Goal: Task Accomplishment & Management: Manage account settings

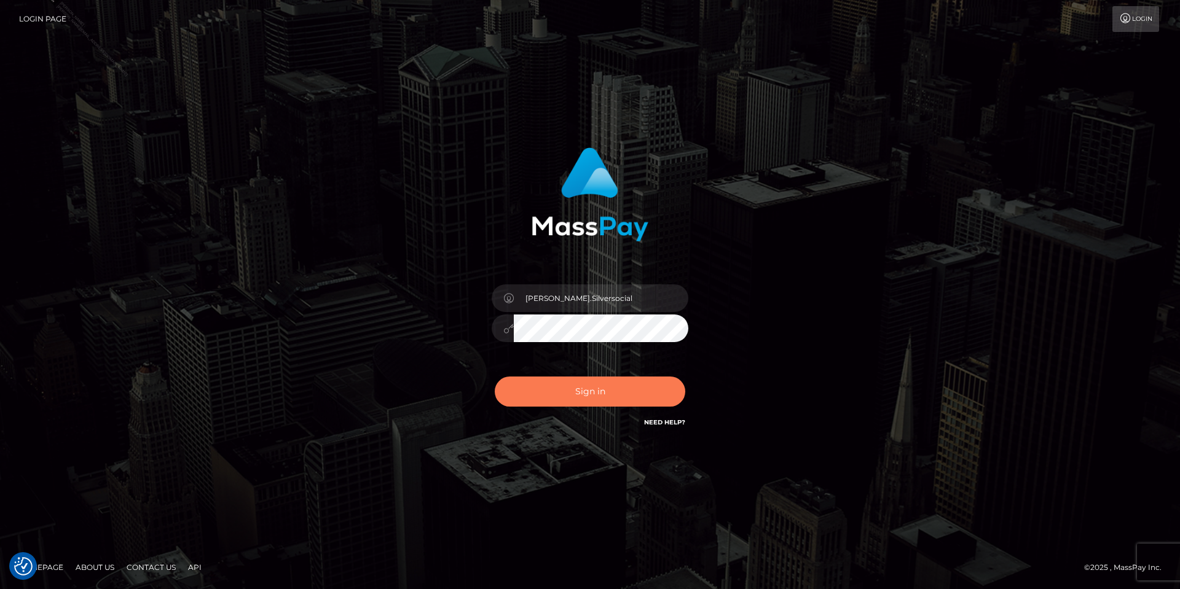
click at [595, 395] on button "Sign in" at bounding box center [590, 392] width 190 height 30
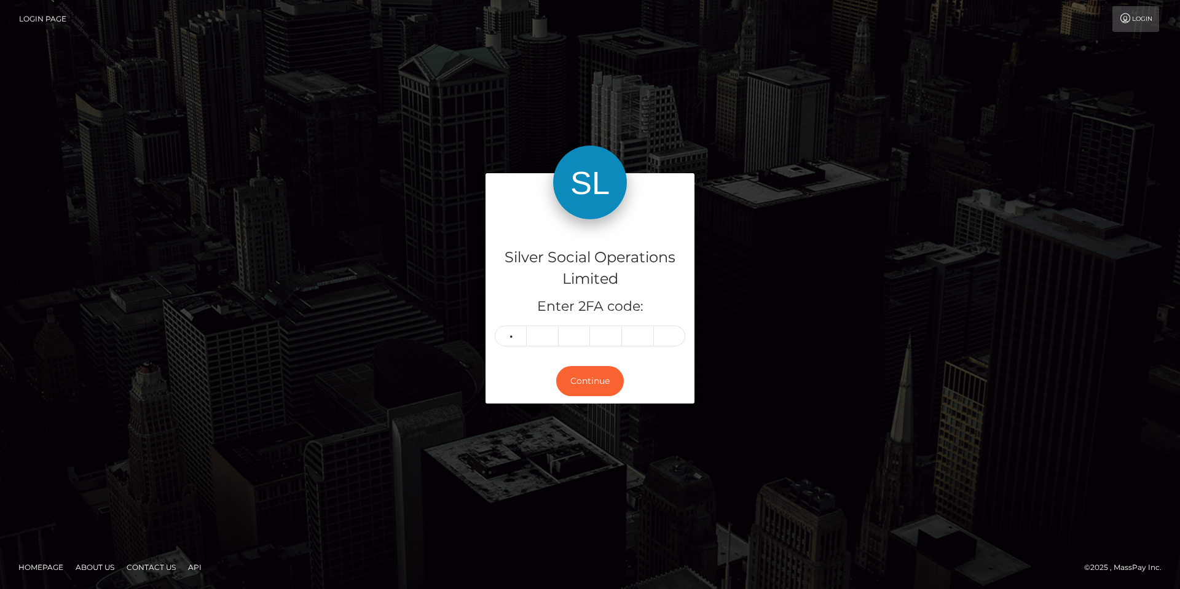
type input "8"
type input "0"
type input "5"
type input "1"
type input "4"
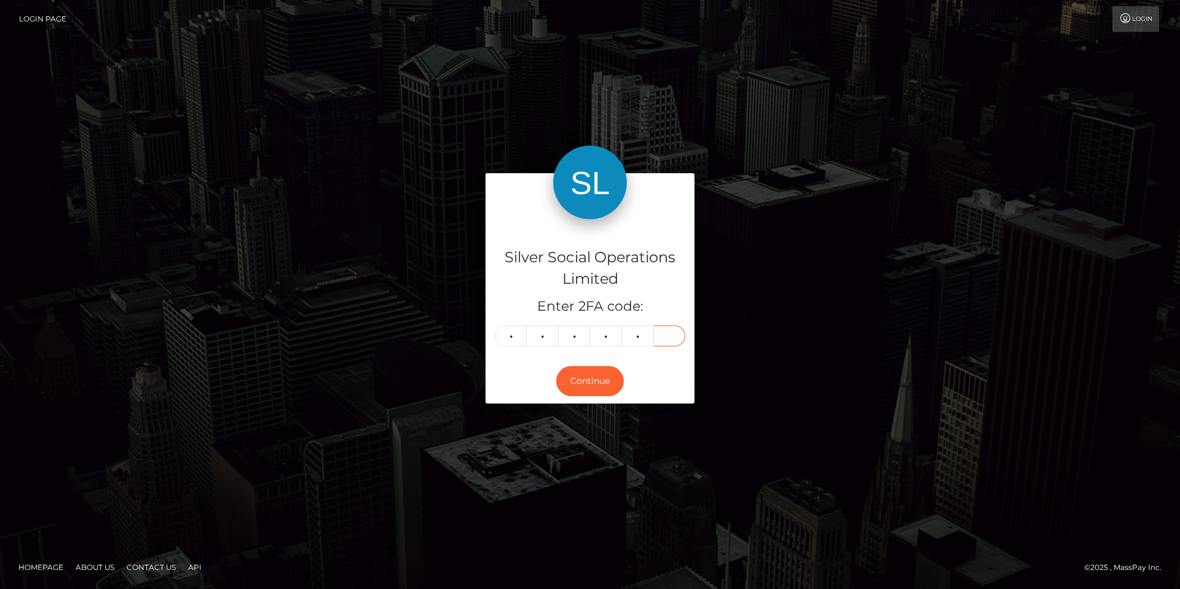
type input "2"
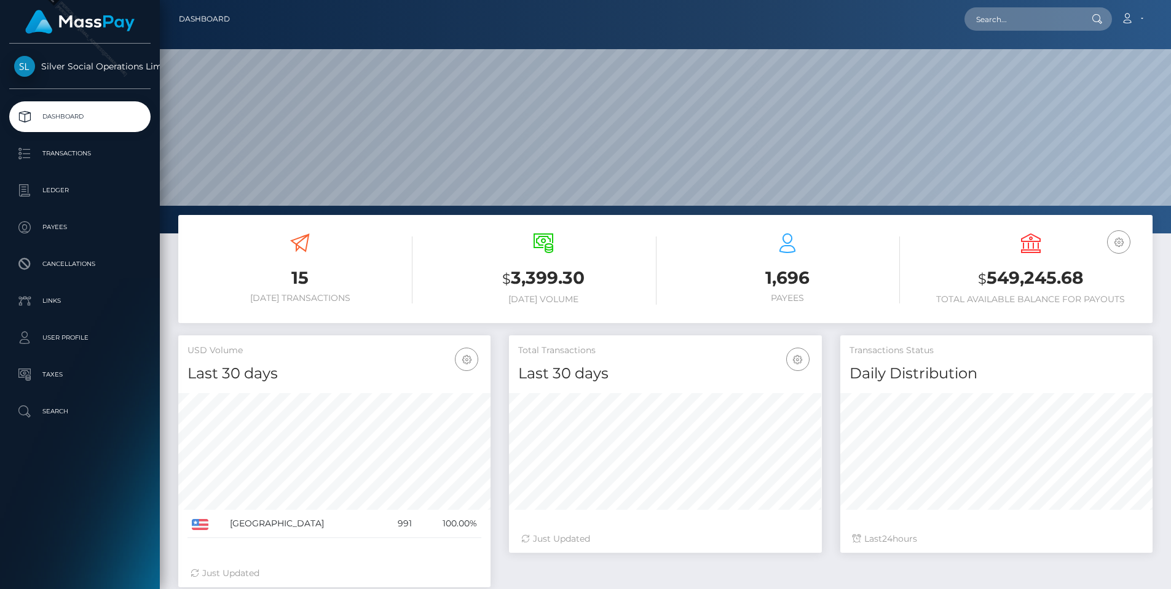
scroll to position [218, 313]
drag, startPoint x: 1086, startPoint y: 285, endPoint x: 885, endPoint y: 207, distance: 214.8
click at [990, 280] on h3 "$ 549,245.68" at bounding box center [1030, 278] width 225 height 25
copy h3 "549,245.68"
